Goal: Navigation & Orientation: Find specific page/section

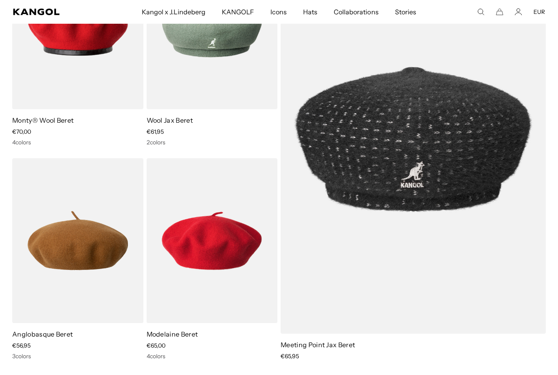
scroll to position [106, 0]
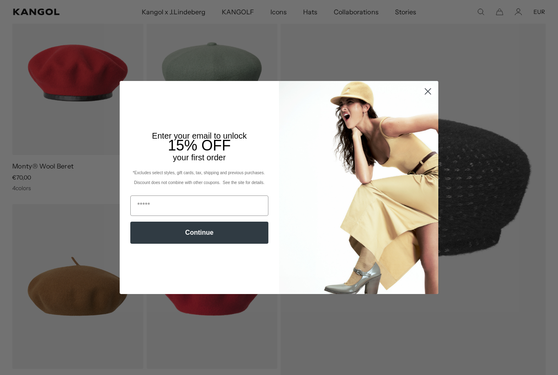
click at [429, 98] on circle "Close dialog" at bounding box center [427, 91] width 13 height 13
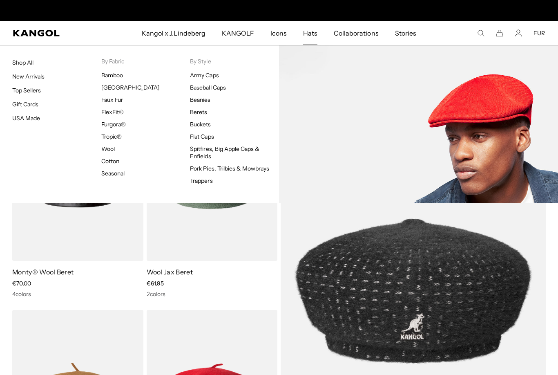
scroll to position [0, 168]
click at [110, 78] on link "Bamboo" at bounding box center [112, 75] width 22 height 7
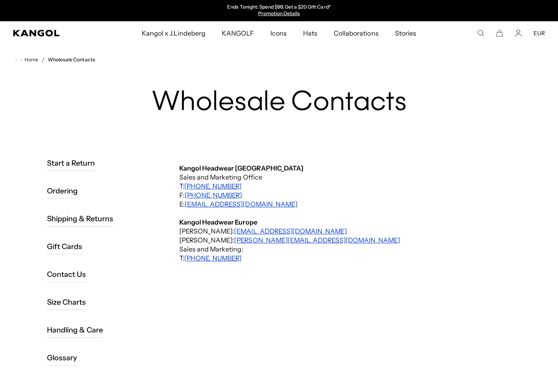
click at [554, 203] on section "Home / Wholesale Contacts Wholesale Contacts Start a Return Ordering Shipping &…" at bounding box center [279, 207] width 558 height 324
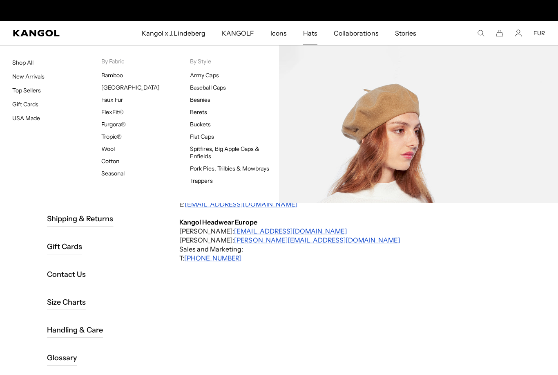
scroll to position [0, 168]
click at [206, 109] on link "Berets" at bounding box center [198, 111] width 17 height 7
